Goal: Transaction & Acquisition: Purchase product/service

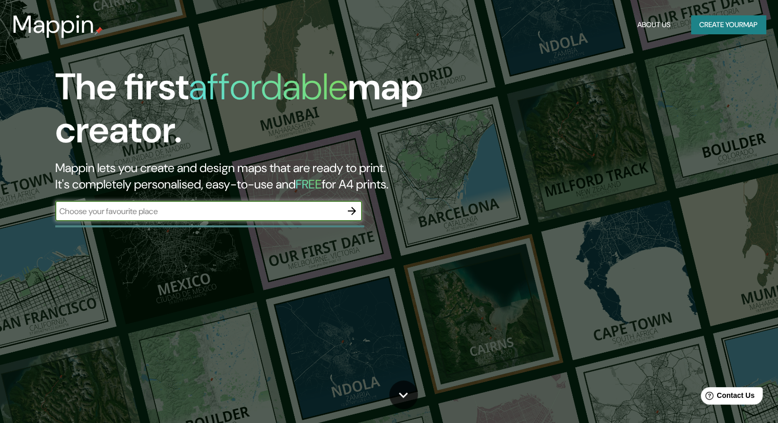
click at [103, 209] on input "text" at bounding box center [198, 211] width 287 height 12
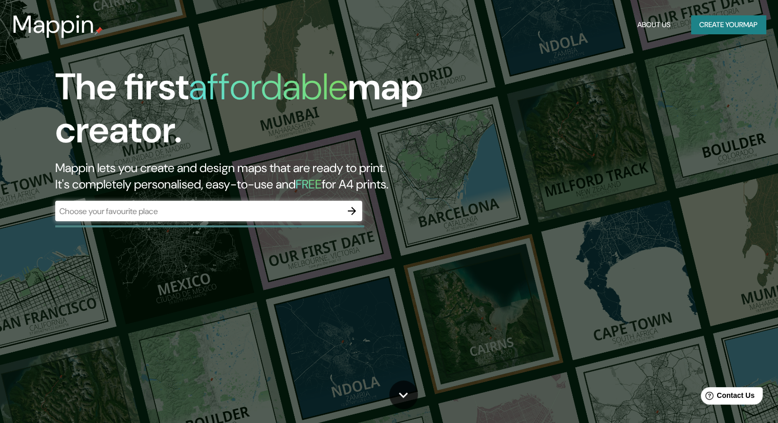
click at [129, 228] on div "The first affordable map creator. Mappin lets you create and design maps that a…" at bounding box center [249, 149] width 467 height 166
click at [148, 218] on div "​" at bounding box center [208, 211] width 307 height 20
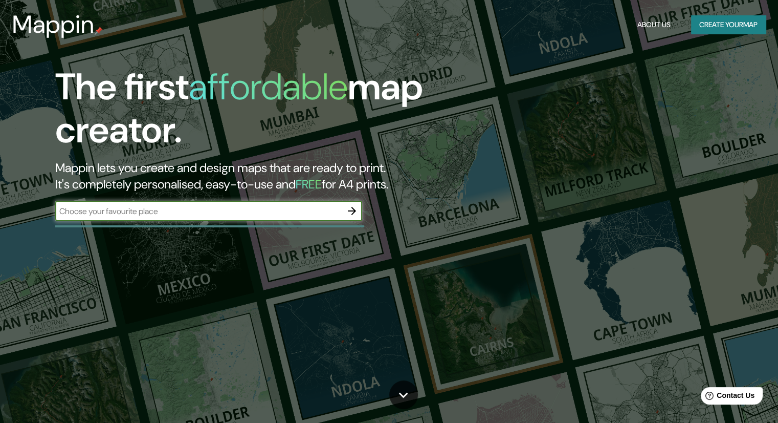
paste input "[GEOGRAPHIC_DATA]"
type input "[GEOGRAPHIC_DATA]"
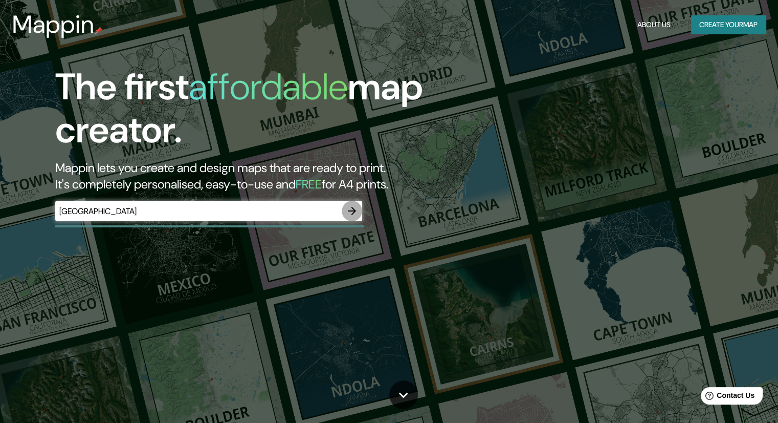
click at [345, 213] on button "button" at bounding box center [352, 211] width 20 height 20
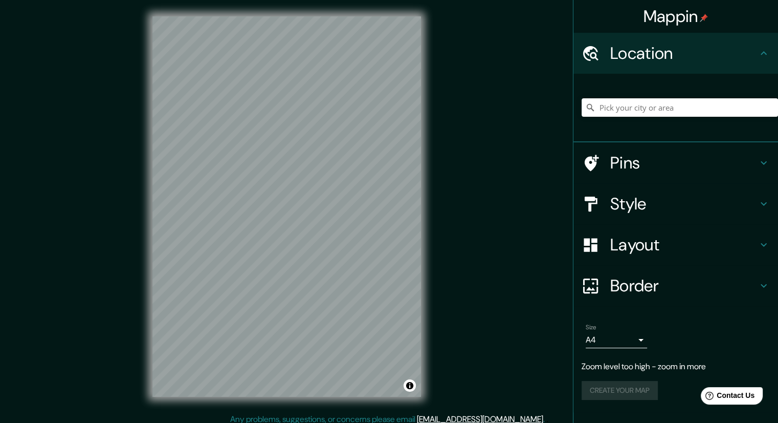
click at [502, 242] on div "Mappin Location Pins Style Layout Border Choose a border. Hint : you can make l…" at bounding box center [389, 214] width 778 height 429
click at [719, 104] on input "Pick your city or area" at bounding box center [680, 107] width 197 height 18
click at [640, 109] on input "[GEOGRAPHIC_DATA]" at bounding box center [680, 107] width 197 height 18
drag, startPoint x: 578, startPoint y: 107, endPoint x: 549, endPoint y: 111, distance: 28.9
click at [549, 111] on div "Mappin Location [GEOGRAPHIC_DATA] Pins Style Layout Border Choose a border. Hin…" at bounding box center [389, 214] width 778 height 429
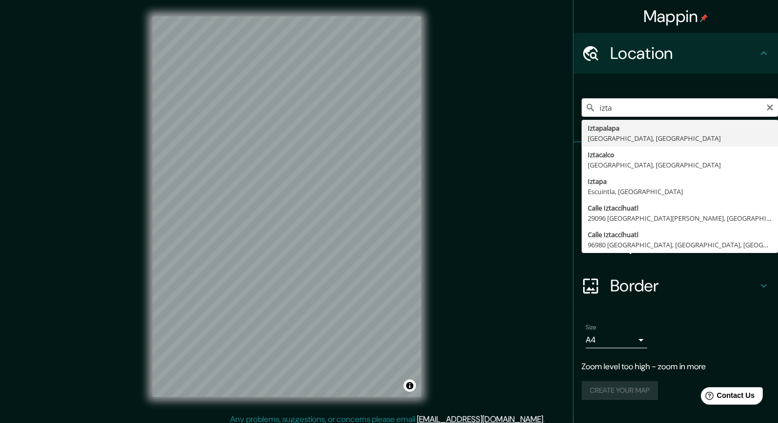
type input "[GEOGRAPHIC_DATA], [GEOGRAPHIC_DATA], [GEOGRAPHIC_DATA]"
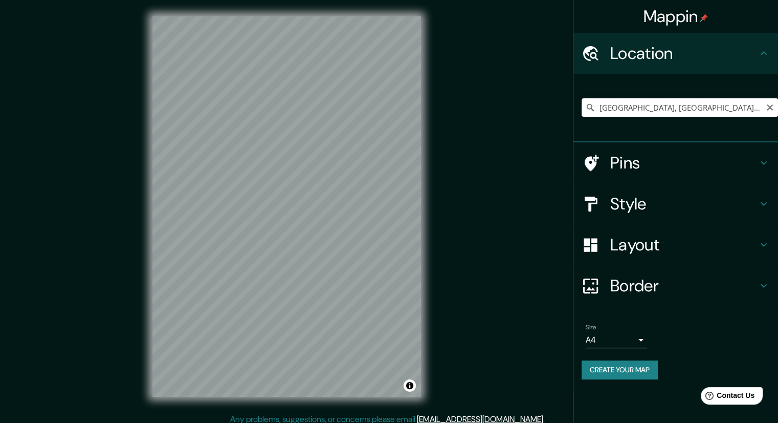
click at [656, 110] on input "[GEOGRAPHIC_DATA], [GEOGRAPHIC_DATA], [GEOGRAPHIC_DATA]" at bounding box center [680, 107] width 197 height 18
paste input "Genereal Nicólas Bravo81, [GEOGRAPHIC_DATA], [GEOGRAPHIC_DATA], 09210 iudad de …"
type input "[GEOGRAPHIC_DATA], 09210, [GEOGRAPHIC_DATA]"
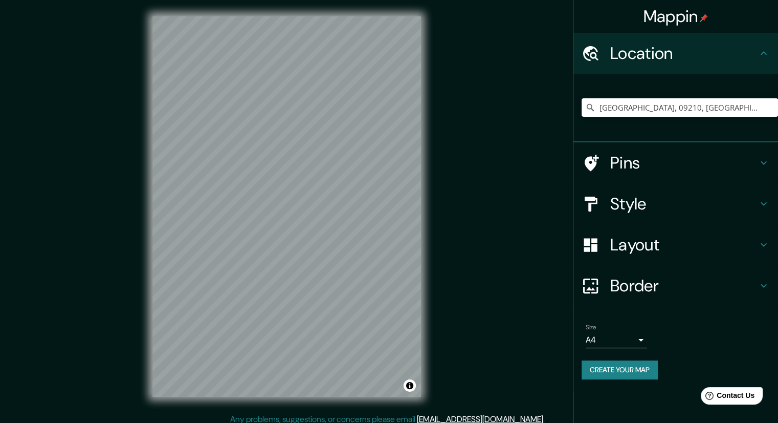
click at [639, 202] on h4 "Style" at bounding box center [684, 203] width 147 height 20
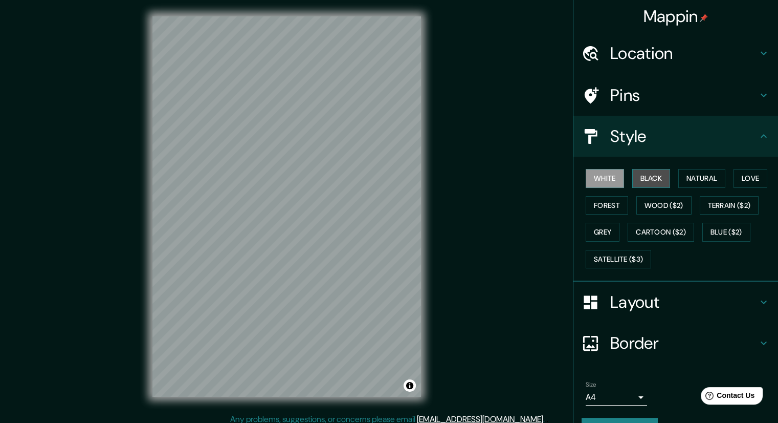
click at [654, 179] on button "Black" at bounding box center [652, 178] width 38 height 19
click at [679, 181] on button "Natural" at bounding box center [702, 178] width 47 height 19
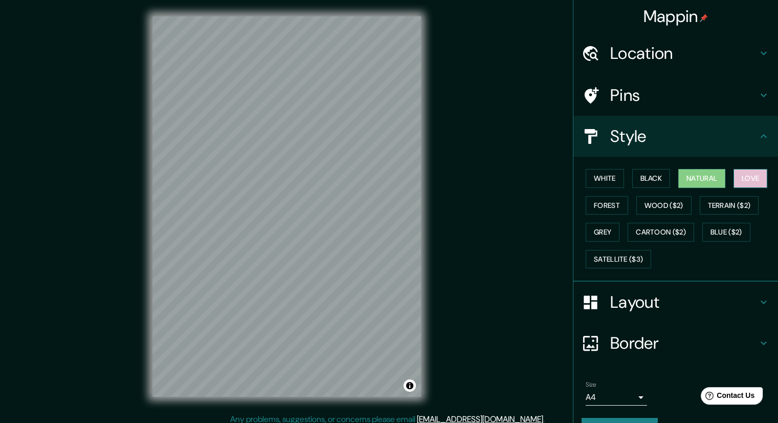
click at [747, 175] on button "Love" at bounding box center [751, 178] width 34 height 19
click at [611, 206] on button "Forest" at bounding box center [607, 205] width 42 height 19
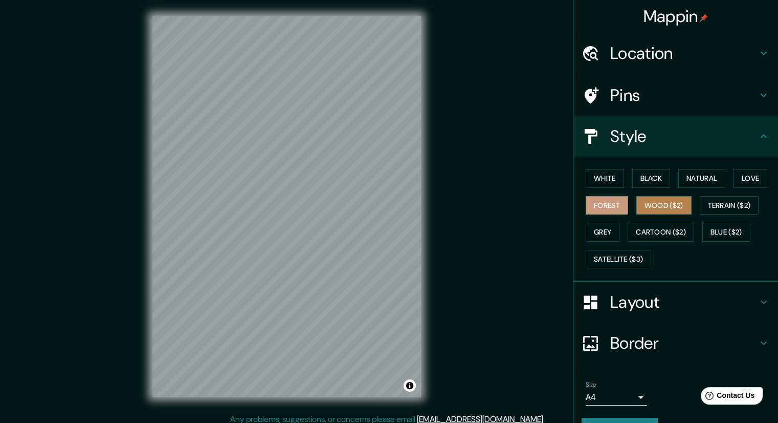
click at [661, 207] on button "Wood ($2)" at bounding box center [664, 205] width 55 height 19
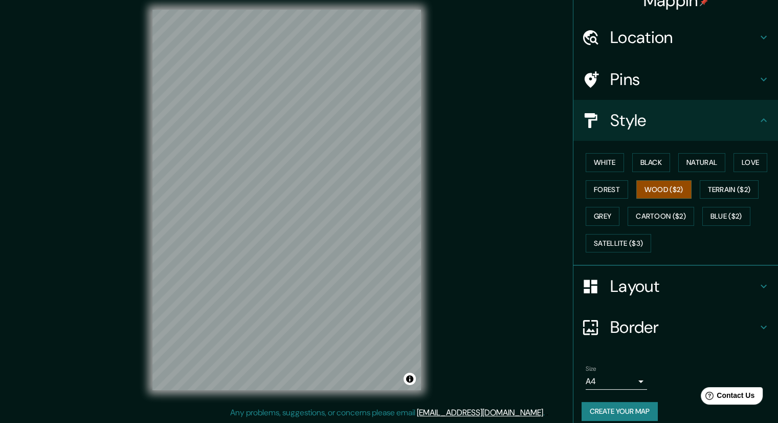
scroll to position [25, 0]
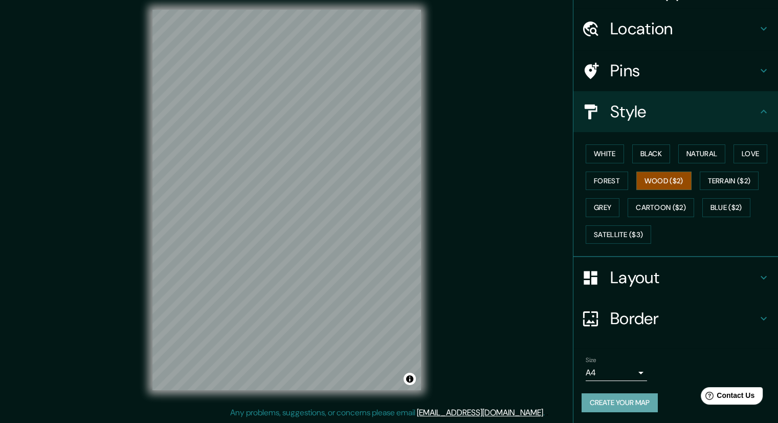
click at [607, 408] on button "Create your map" at bounding box center [620, 402] width 76 height 19
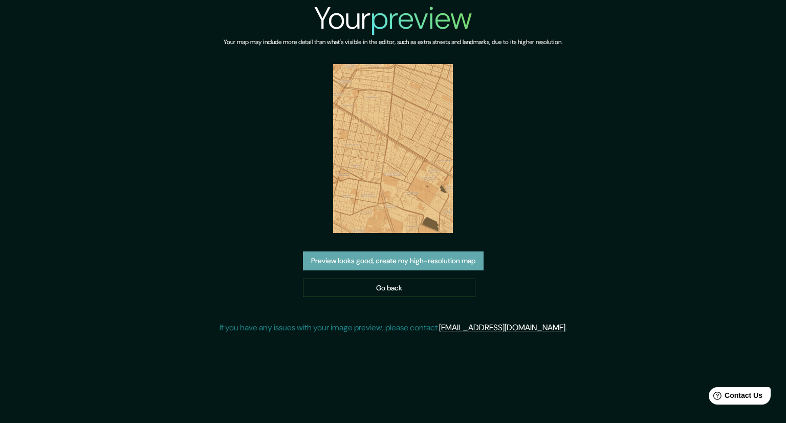
click at [365, 251] on button "Preview looks good, create my high-resolution map" at bounding box center [393, 260] width 181 height 19
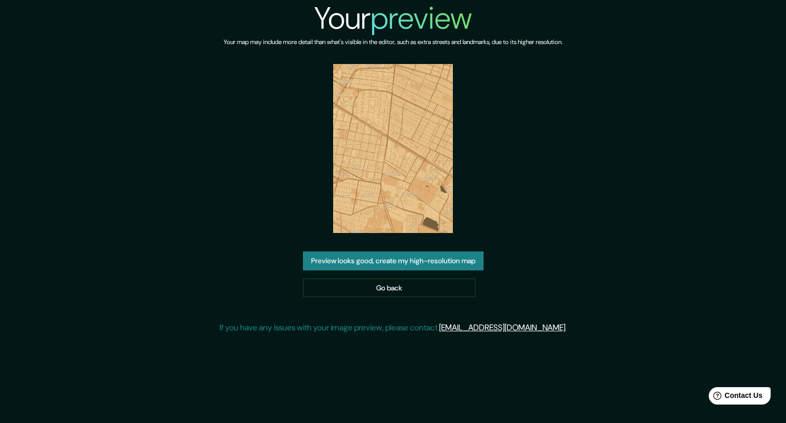
click at [443, 190] on img at bounding box center [393, 148] width 120 height 169
